Goal: Ask a question: Ask a question

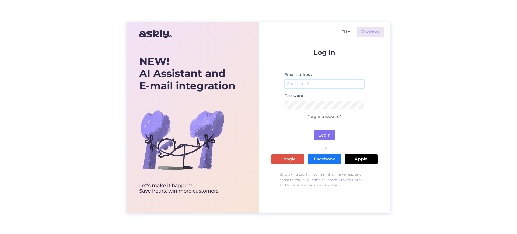
type input "[EMAIL_ADDRESS][DOMAIN_NAME]"
click at [328, 132] on button "Login" at bounding box center [324, 135] width 21 height 10
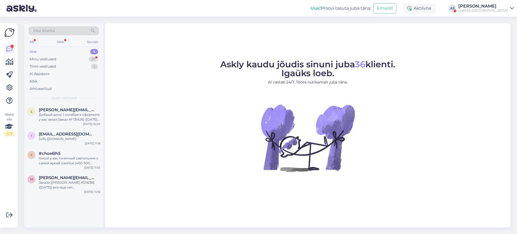
click at [507, 7] on div "[PERSON_NAME]" at bounding box center [483, 6] width 50 height 4
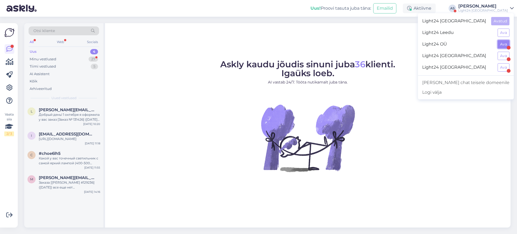
click at [501, 42] on button "Ava" at bounding box center [504, 44] width 12 height 8
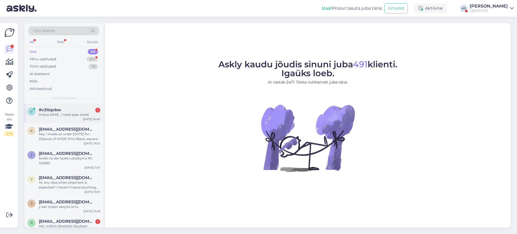
click at [64, 115] on div "Arelux XAXE , i need spec sheet" at bounding box center [69, 114] width 61 height 5
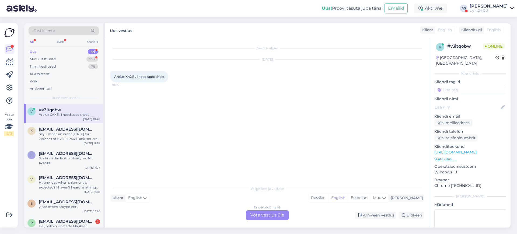
click at [277, 214] on div "English to English Võta vestlus üle" at bounding box center [267, 215] width 43 height 10
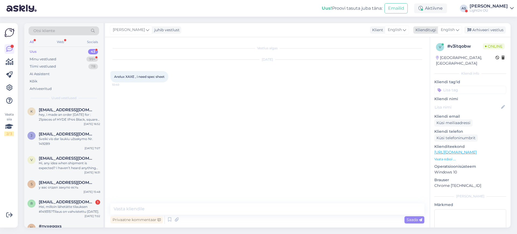
click at [460, 28] on div "English" at bounding box center [450, 30] width 24 height 9
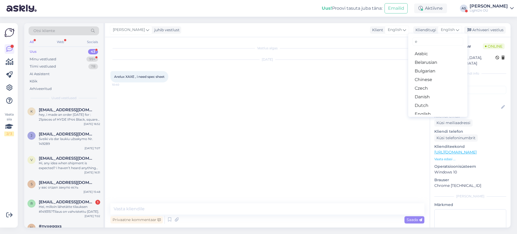
click at [427, 45] on input "e" at bounding box center [438, 41] width 51 height 8
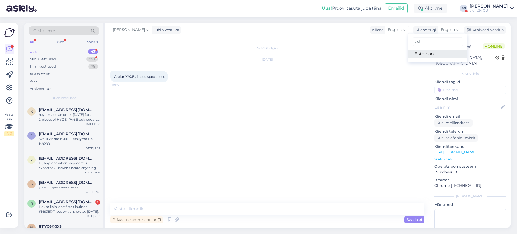
type input "est"
click at [430, 53] on link "Estonian" at bounding box center [437, 54] width 59 height 9
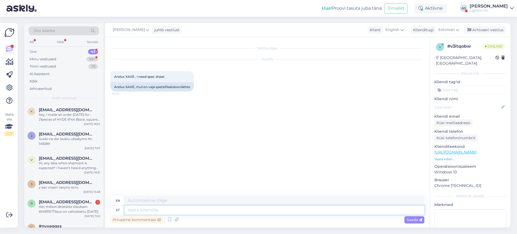
click at [159, 210] on textarea at bounding box center [274, 209] width 300 height 9
type textarea "Tere,"
type textarea "Hello,"
type textarea "Tere, kohe"
type textarea "Hello, now"
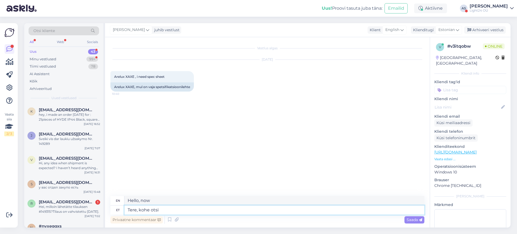
type textarea "Tere, kohe otsin"
type textarea "Hello, I'm looking for it right now."
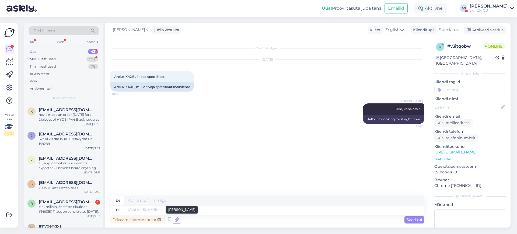
click at [178, 221] on icon at bounding box center [177, 220] width 8 height 8
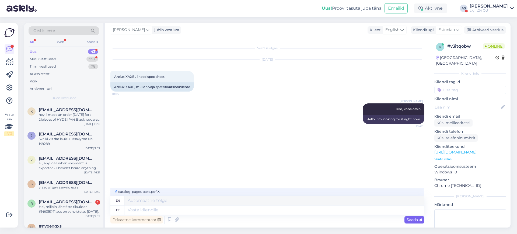
click at [413, 219] on span "Saada" at bounding box center [415, 219] width 16 height 5
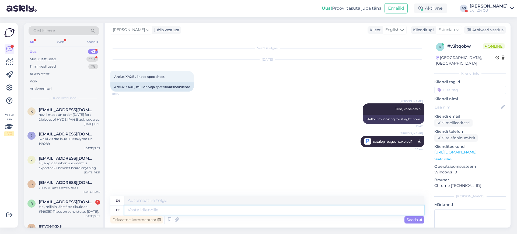
click at [143, 207] on textarea at bounding box center [274, 209] width 300 height 9
type textarea "[PERSON_NAME]"
type textarea "If"
type textarea "Kui saan k"
type textarea "If I can"
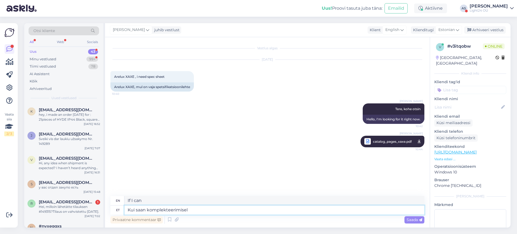
type textarea "Kui saan komplekteerimisel a"
type textarea "When I get to the assembly"
type textarea "Kui saan komplekteerimisel abiks"
type textarea "If I can help with the assembly"
type textarea "Kui saan komplekteerimisel abiks olla, s"
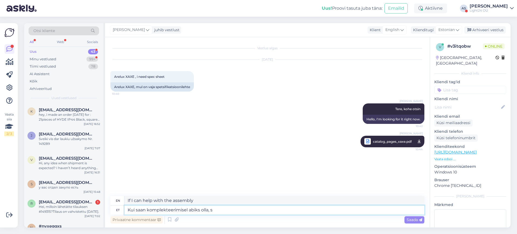
type textarea "If I can help with the assembly,"
type textarea "Kui saan komplekteerimisel abiks olla, siis a"
type textarea "If I can help with the assembly, then"
type textarea "Kui saan komplekteerimisel abiks olla, siis aitan me"
type textarea "If I can help with the assembly, I will."
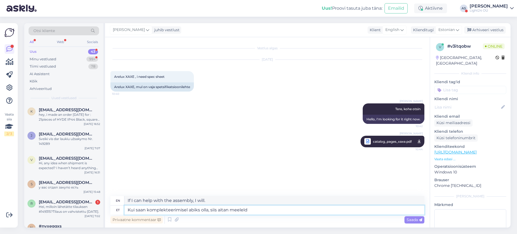
type textarea "Kui saan komplekteerimisel abiks olla, siis aitan meeleldi"
type textarea "If I can help with the assembly, I'd be happy to help."
type textarea "Kui saan komplekteerimisel abiks olla, siis aitan meeleldi"
click at [416, 218] on span "Saada" at bounding box center [415, 219] width 16 height 5
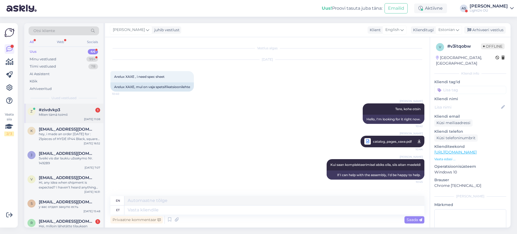
click at [64, 111] on div "#zivdvkp3 1" at bounding box center [69, 109] width 61 height 5
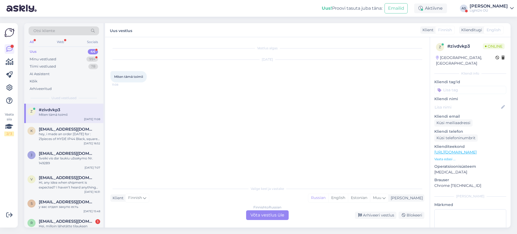
click at [271, 215] on div "Finnish to Russian Võta vestlus üle" at bounding box center [267, 215] width 43 height 10
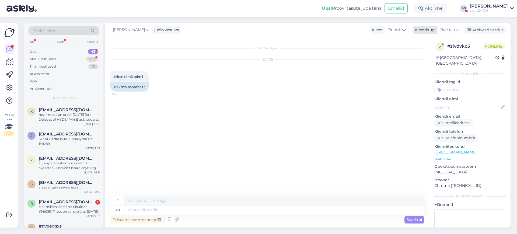
click at [458, 28] on icon at bounding box center [457, 30] width 3 height 6
click at [425, 52] on link "Estonian" at bounding box center [437, 54] width 59 height 9
click at [476, 150] on link "[URL][DOMAIN_NAME]" at bounding box center [455, 152] width 42 height 5
click at [149, 212] on textarea at bounding box center [274, 209] width 300 height 9
type textarea "Tere,"
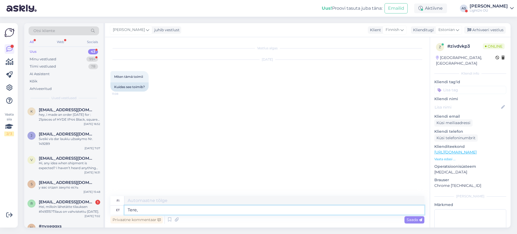
type textarea "Hei"
type textarea "Tere,"
type textarea "Hei,"
type textarea "Tere, ühest"
type textarea "Hei, yhdeltä"
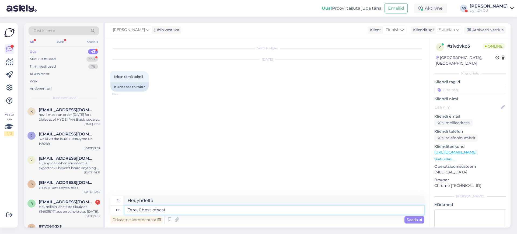
type textarea "Tere, ühest otsast"
type textarea "[PERSON_NAME], yhdestä päästä"
type textarea "Tere, ühest otsast läheb s"
type textarea "[PERSON_NAME], se menee toisesta päästä"
type textarea "Tere, ühest otsast läheb siis"
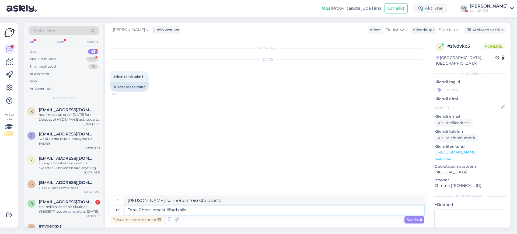
type textarea "[PERSON_NAME], se menee sitten toisesta päästä"
type textarea "Tere, ühest otsast läheb siis 230V"
type textarea "Hei, 230V tulee toisesta päästä."
type textarea "Tere, ühest otsast läheb siis 230V ja"
type textarea "Hei, 230V menee toisesta päästä ja"
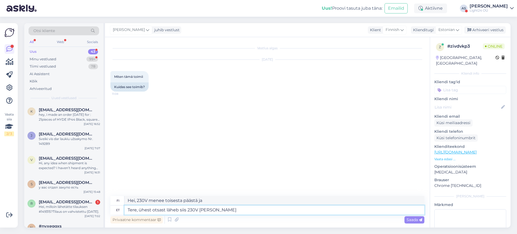
type textarea "Tere, ühest otsast läheb siis 230V [PERSON_NAME]"
type textarea "Hei, 230V tulee toisesta päästä ja 230V toisesta."
type textarea "Tere, ühest otsast läheb siis 230V ja teisest"
type textarea "Hei, toisesta päästä tulee 230 V ja toisesta 230 V."
type textarea "Tere, ühest otsast läheb siis 230V ja teisest tu"
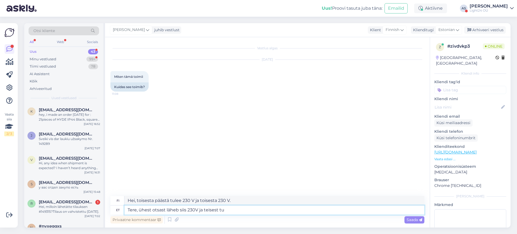
type textarea "Hei, 230V tulee toisesta päästä ja 230V toisesta."
type textarea "Tere, ühest otsast läheb siis 230V ja teisest tuleb v"
type textarea "Hei, 230V tulee toisesta päästä ulos ja toisesta sisään."
type textarea "Tere, ühest otsast läheb siis 230V ja teisest tuleb välja 12"
type textarea "Hei, 230V tulee toisesta päästä sisään ja toisesta ulos."
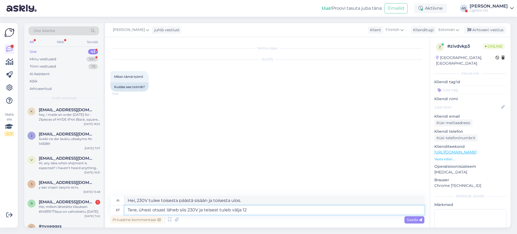
type textarea "Tere, ühest otsast läheb siis 230V ja teisest tuleb välja 12V"
type textarea "Hei, toisesta päästä tulee 230 V ja toisesta 12 V."
click at [140, 210] on textarea "Tere, ühest otsast läheb siis 230V ja teisest tuleb välja 12V" at bounding box center [274, 209] width 300 height 9
drag, startPoint x: 139, startPoint y: 210, endPoint x: 253, endPoint y: 211, distance: 113.9
click at [253, 211] on textarea "Tere, ühest otsast läheb siis 230V ja teisest tuleb välja 12V" at bounding box center [274, 209] width 300 height 9
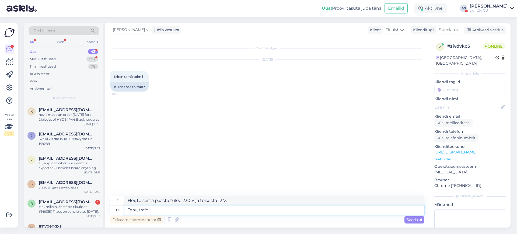
type textarea "Tere, trafo m"
type textarea "Hei, muuntaja"
type textarea "Tere, trafo muudab 2"
type textarea "Hei, muuntaja vaihtuu"
type textarea "Tere, trafo muudab 230V"
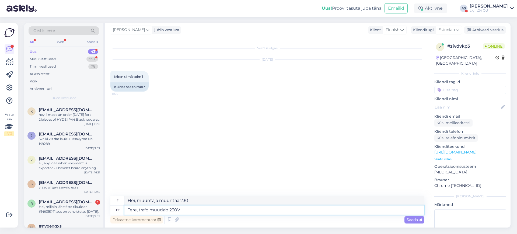
type textarea "Hei, muuntaja muuntaa 230V"
type textarea "Tere, trafo muudab 230V [PERSON_NAME]"
type textarea "Hei, muuntaja muuntaa 230 V jännitteen"
type textarea "Tere, trafo muudab 230V [PERSON_NAME] 12V"
type textarea "Hei, muuntaja muuntaa 230 V jännitteen 12 V:ksi"
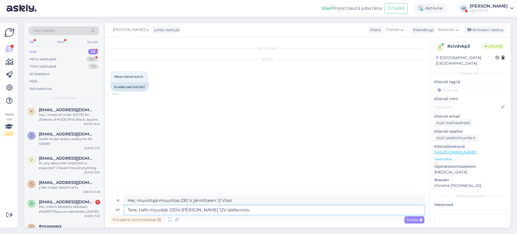
type textarea "Tere, trafo muudab 230V [PERSON_NAME] 12V alalisvoolu p"
type textarea "Hei, muuntaja muuntaa 230 V jännitteen 12 V tasavirraksi."
type textarea "Tere, trafo muudab 230V [PERSON_NAME] 12V alalisvoolu pingeks, m"
type textarea "Hei, muuntaja muuntaa 230 V jännitteen 12 V tasajännitteeksi."
type textarea "Tere, trafo muudab 230V [PERSON_NAME] 12V alalisvoolu pingeks, mis s"
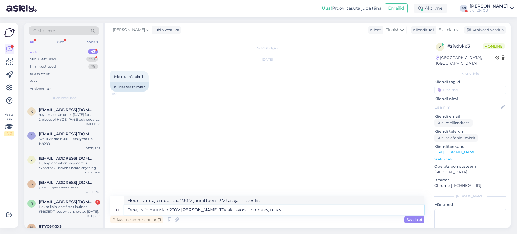
type textarea "Hei, muuntaja muuntaa 230 V jännitteen 12 V tasajännitteeksi, joka"
type textarea "Tere, trafo muudab 230V [PERSON_NAME] 12V alalisvoolu pingeks, mis sobib L"
type textarea "Hei, muuntaja muuntaa 230 V jännitteen 12 V tasajännitteeksi, joka sopii"
type textarea "Tere, trafo muudab 230V [PERSON_NAME] 12V alalisvoolu pingeks, mis sobib LED r"
type textarea "Hei, muuntaja muuntaa 230 V jännitteen 12 V tasajännitteeksi, joka sopii LED-va…"
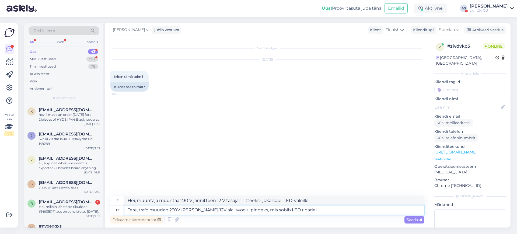
type textarea "Tere, trafo muudab 230V [PERSON_NAME] 12V alalisvoolu pingeks, mis sobib LED ri…"
type textarea "Hei, muuntaja muuntaa 230 V jännitteen 12 V tasajännitteeksi, joka sopii LED-na…"
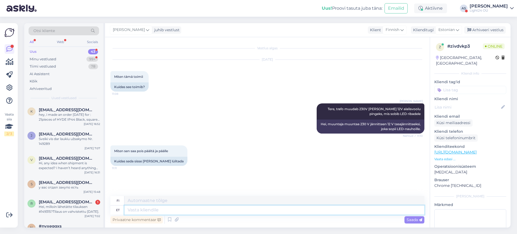
click at [168, 211] on textarea at bounding box center [274, 209] width 300 height 9
click at [158, 211] on textarea at bounding box center [274, 209] width 300 height 9
type textarea "Lüliti"
type textarea "Kytkin"
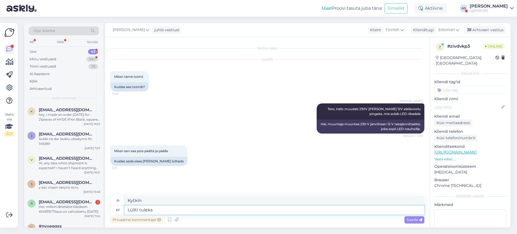
type textarea "Lüliti tuleks"
type textarea "Kytkimen pitäisi"
type textarea "Lüliti tuleks panna"
type textarea "[PERSON_NAME] on asetettava"
type textarea "Lüliti tuleks panna trafo e"
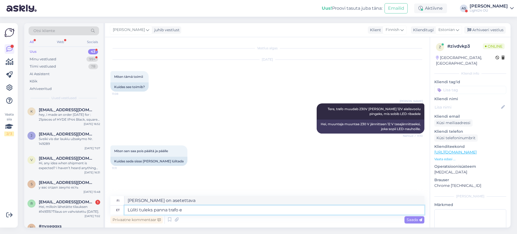
type textarea "[PERSON_NAME] on sijoitettava muuntajan päälle"
type textarea "Lüliti tuleks panna trafo ette"
type textarea "[PERSON_NAME] tulisi sijoittaa muuntajan eteen"
click at [127, 209] on textarea "Lüliti tuleks panna trafo ette" at bounding box center [274, 209] width 300 height 9
click at [200, 210] on textarea "Lüliti tuleks panna trafo ette" at bounding box center [274, 209] width 300 height 9
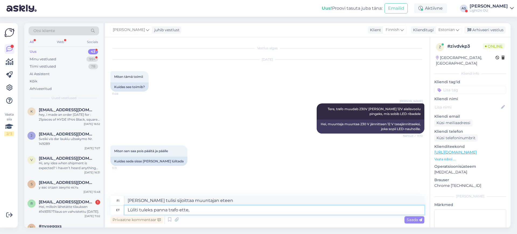
type textarea "Lüliti tuleks panna trafo ette, 2"
type textarea "[PERSON_NAME] tulisi sijoittaa muuntajan eteen,"
type textarea "Lüliti tuleks panna trafo ette, 230V"
type textarea "[PERSON_NAME] tulee sijoittaa muuntajan eteen, 230V"
type textarea "Lüliti tuleks panna trafo ette, 230V sisendvoolu"
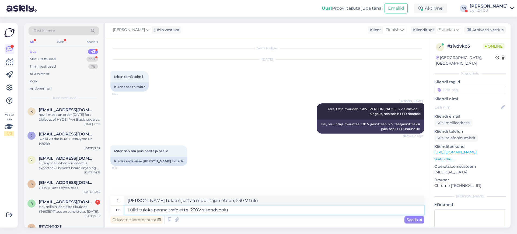
type textarea "[PERSON_NAME] tulee sijoittaa muuntajan eteen, 230 V:n tulovirta"
click at [126, 210] on textarea "Lüliti tuleks panna trafo ette, 230V sisendvoolu" at bounding box center [274, 209] width 300 height 9
type textarea "Trafol endal lülitit ei ole, lüliti tuleks panna trafo ette, 230V sisendvoolu"
type textarea "Muuntajassa itsessään ei ole kytkintä, kytkin tulee sijoittaa muuntajan eteen, …"
click at [284, 210] on textarea "Trafol endal lülitit ei ole, lüliti tuleks panna trafo ette, 230V sisendvoolu" at bounding box center [274, 209] width 300 height 9
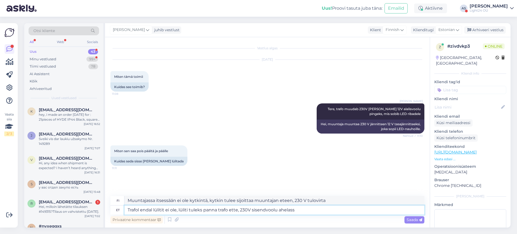
type textarea "Trafol endal lülitit ei ole, lüliti tuleks panna trafo ette, 230V sisendvoolu a…"
type textarea "Muuntajassa itsessään ei ole kytkintä, vaan se tulee sijoittaa muuntajan eteen …"
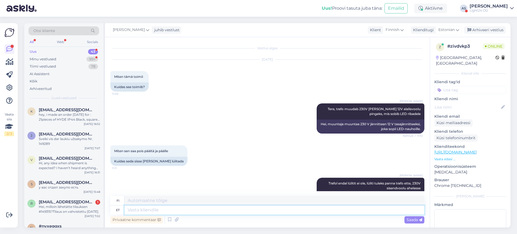
scroll to position [23, 0]
